Goal: Book appointment/travel/reservation

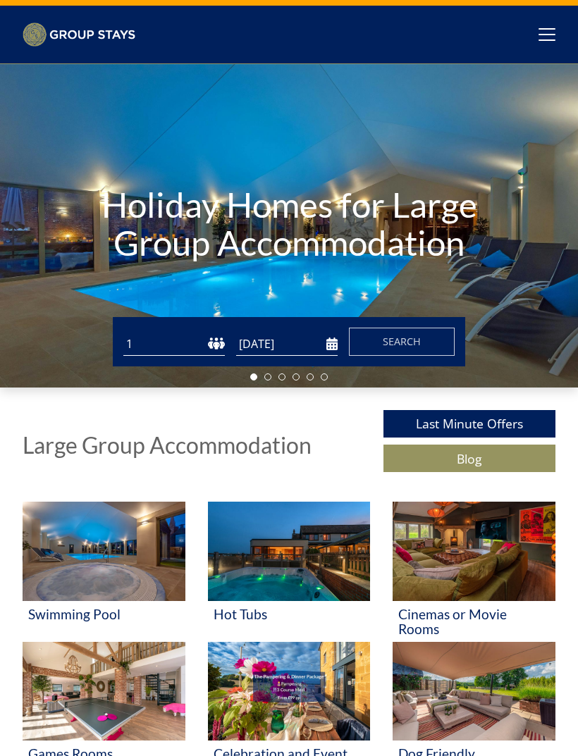
scroll to position [28, 0]
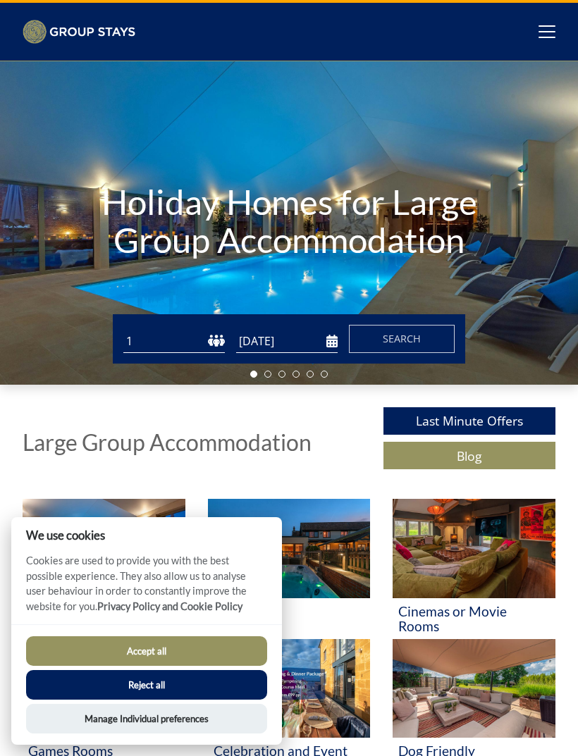
click at [204, 345] on select "1 2 3 4 5 6 7 8 9 10 11 12 13 14 15 16 17 18 19 20 21 22 23 24 25 26 27 28 29 3…" at bounding box center [173, 341] width 101 height 23
select select "22"
click at [327, 344] on input "[DATE]" at bounding box center [286, 341] width 101 height 23
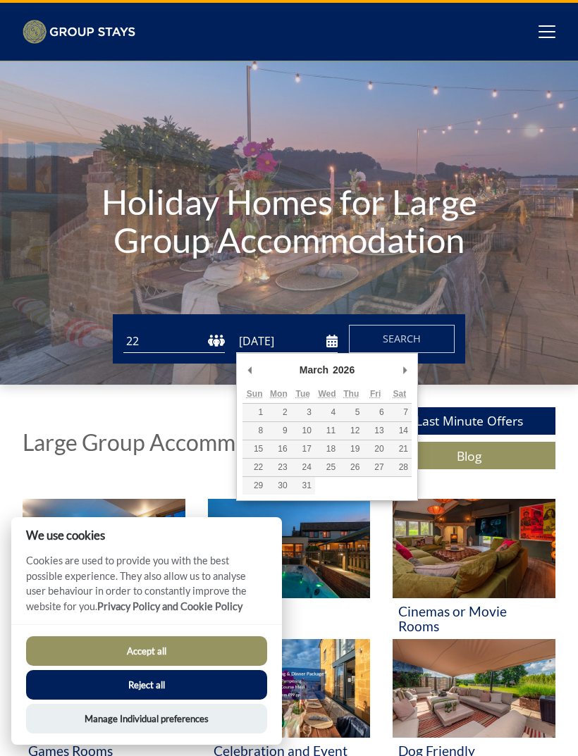
type input "[DATE]"
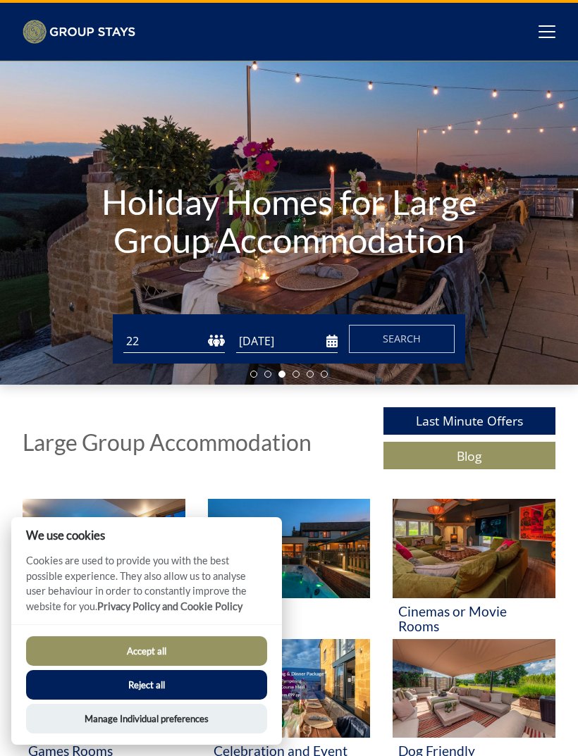
click at [404, 336] on span "Search" at bounding box center [402, 338] width 38 height 13
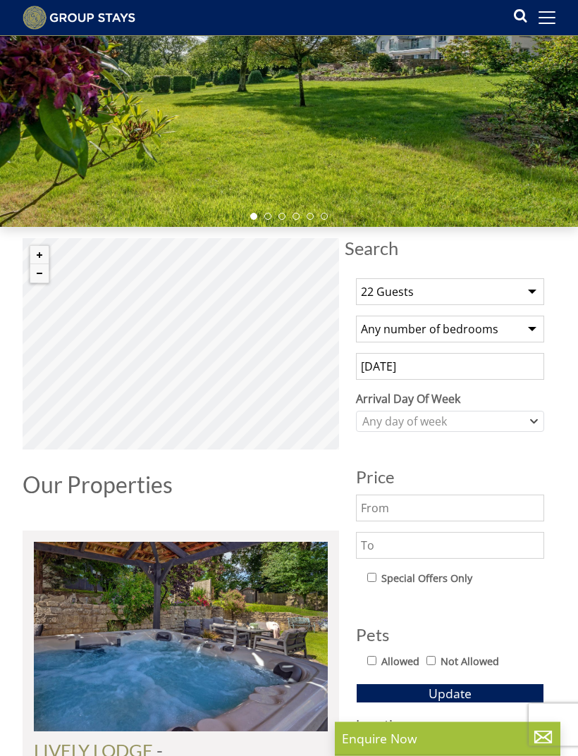
click at [535, 328] on select "Any number of bedrooms 1 Bedroom 2 Bedrooms 3 Bedrooms 4 Bedrooms 5 Bedrooms 6 …" at bounding box center [450, 329] width 188 height 27
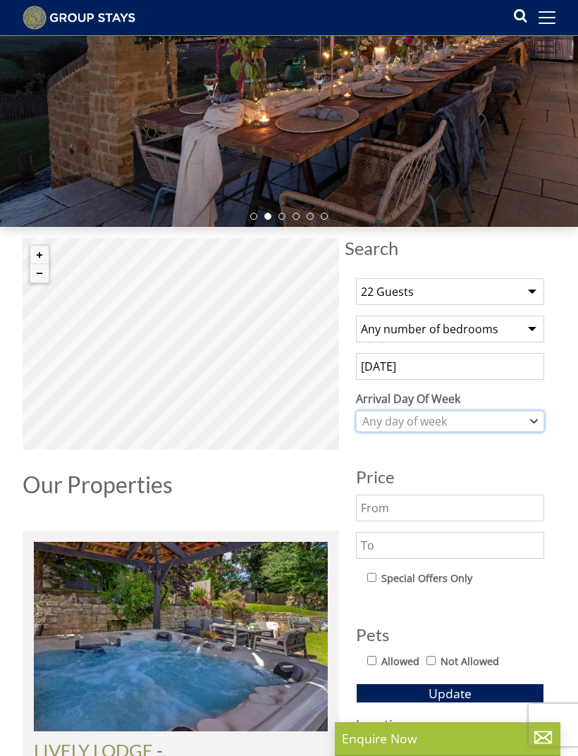
click at [530, 419] on icon "Combobox" at bounding box center [534, 421] width 8 height 8
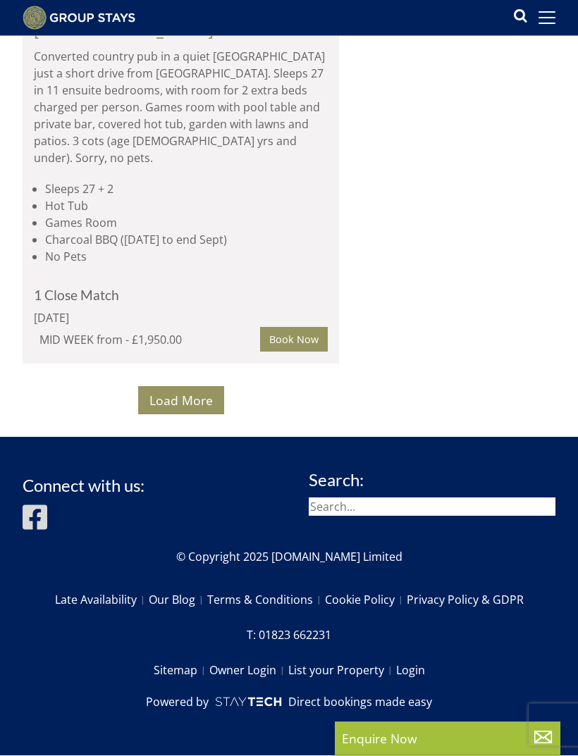
scroll to position [11609, 0]
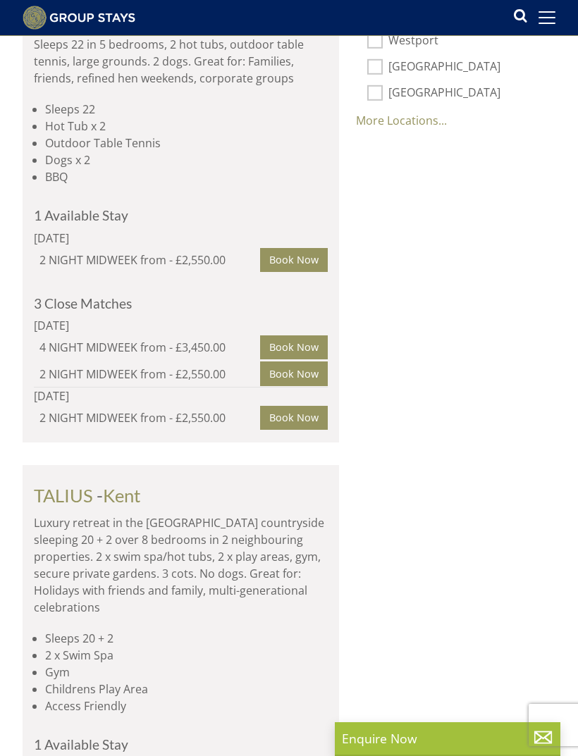
select select "22"
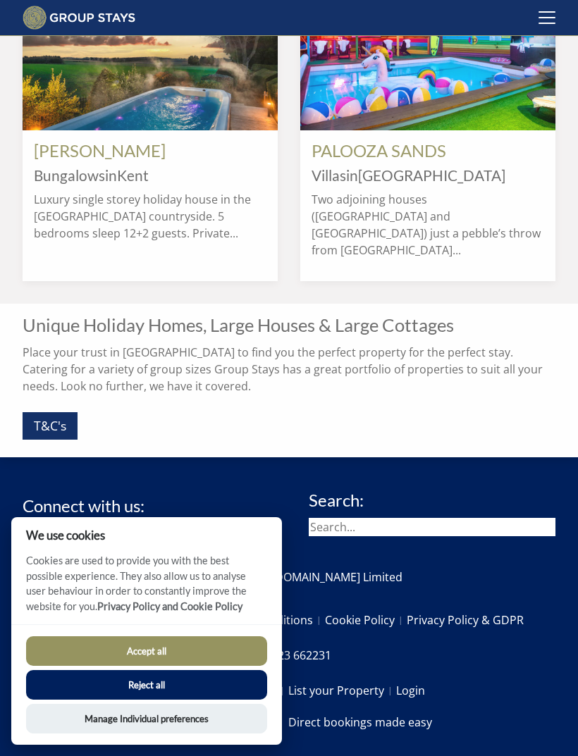
scroll to position [937, 0]
